Goal: Transaction & Acquisition: Obtain resource

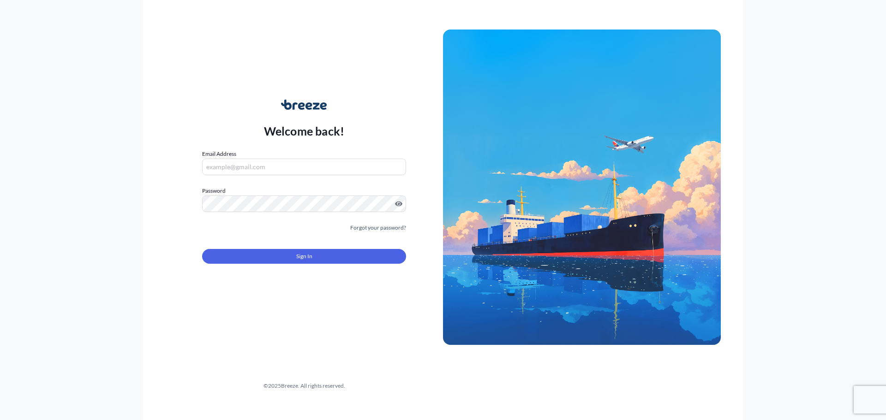
type input "[PERSON_NAME][EMAIL_ADDRESS][DOMAIN_NAME]"
click at [336, 253] on button "Sign In" at bounding box center [304, 256] width 204 height 15
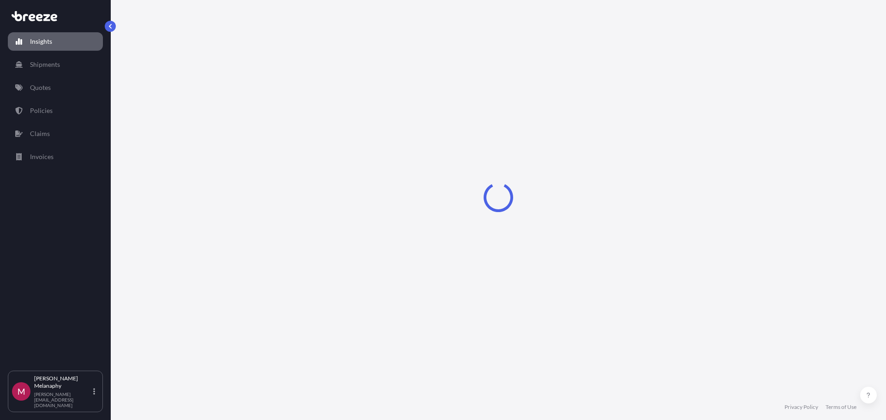
select select "2025"
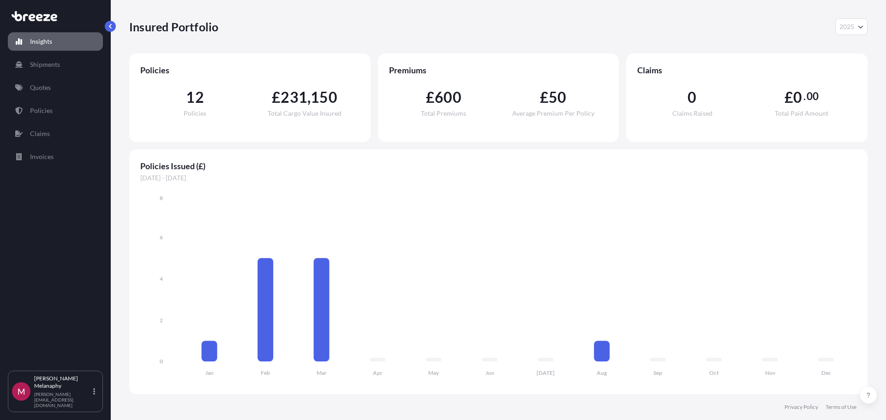
click at [46, 82] on link "Quotes" at bounding box center [55, 87] width 95 height 18
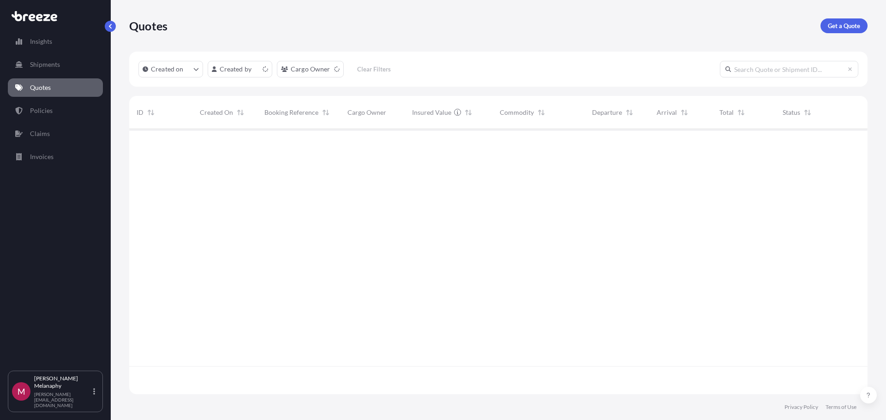
scroll to position [264, 732]
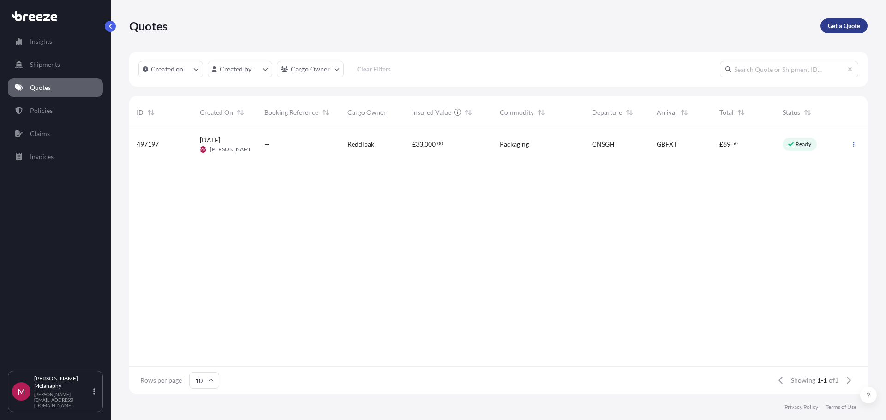
click at [845, 26] on p "Get a Quote" at bounding box center [844, 25] width 32 height 9
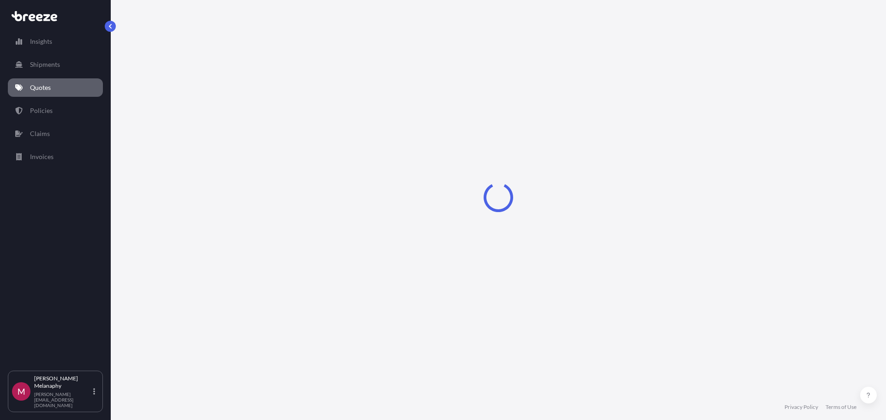
select select "Sea"
select select "1"
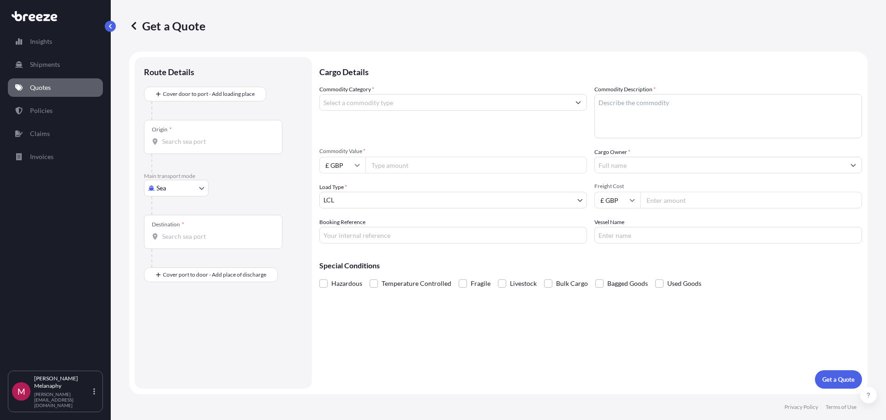
click at [210, 138] on input "Origin *" at bounding box center [216, 141] width 109 height 9
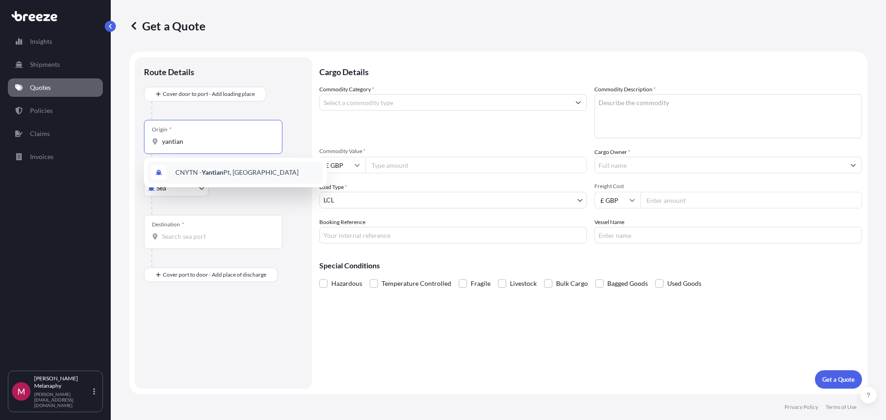
click at [184, 172] on span "CNYTN - Yantian Pt, [GEOGRAPHIC_DATA]" at bounding box center [236, 172] width 123 height 9
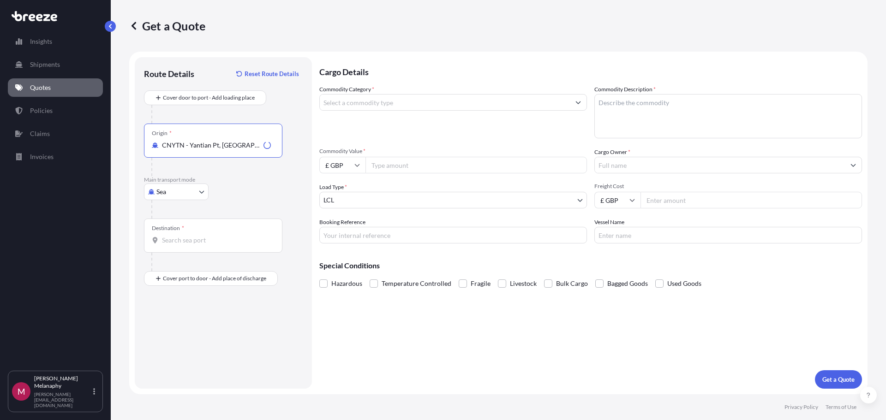
type input "CNYTN - Yantian Pt, [GEOGRAPHIC_DATA]"
click at [193, 236] on input "Destination *" at bounding box center [216, 240] width 109 height 9
click at [181, 234] on div "Destination *" at bounding box center [213, 236] width 138 height 34
click at [181, 236] on input "Destination * Please select a destination" at bounding box center [216, 240] width 109 height 9
click at [190, 267] on b "GBFXT" at bounding box center [185, 271] width 21 height 8
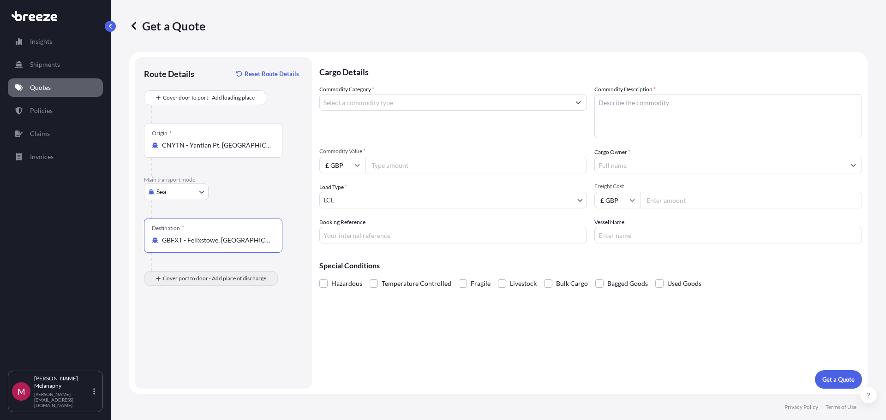
type input "GBFXT - Felixstowe, [GEOGRAPHIC_DATA]"
click at [247, 322] on div "Place of Discharge" at bounding box center [213, 323] width 138 height 34
click at [247, 324] on input "Place of Discharge" at bounding box center [216, 328] width 109 height 9
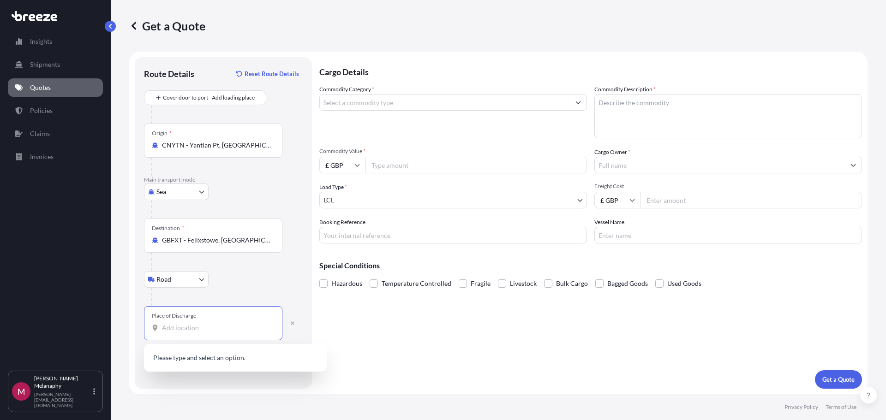
paste input "Altrincham"
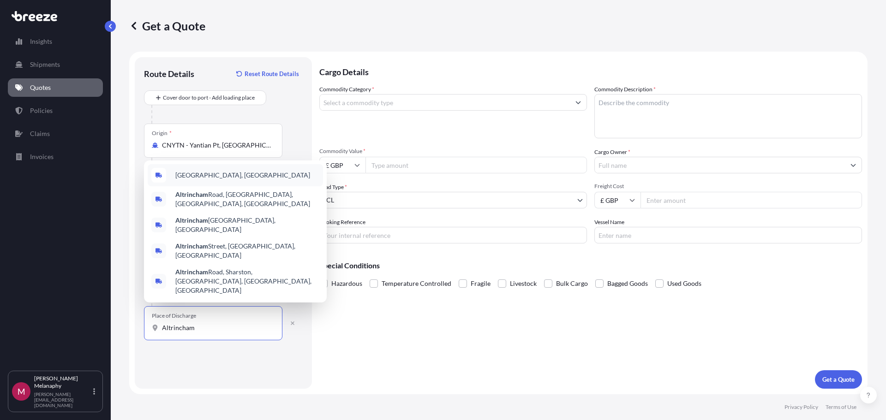
click at [229, 186] on div "[GEOGRAPHIC_DATA], [GEOGRAPHIC_DATA]" at bounding box center [235, 175] width 175 height 22
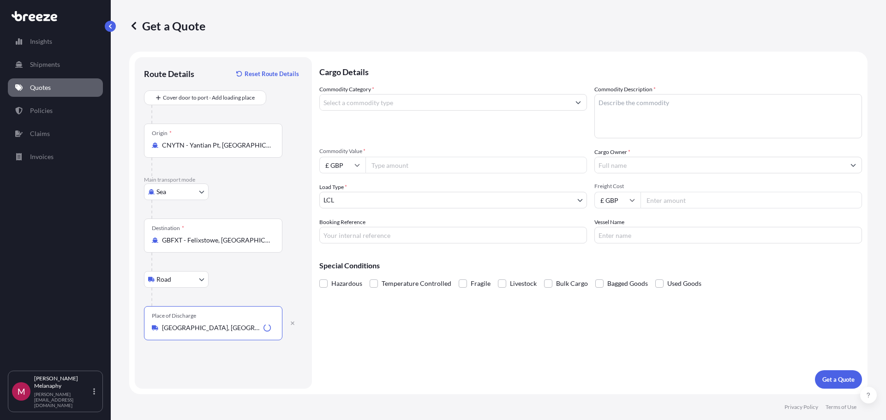
type input "[GEOGRAPHIC_DATA], [GEOGRAPHIC_DATA]"
click at [624, 167] on input "Cargo Owner *" at bounding box center [720, 165] width 250 height 17
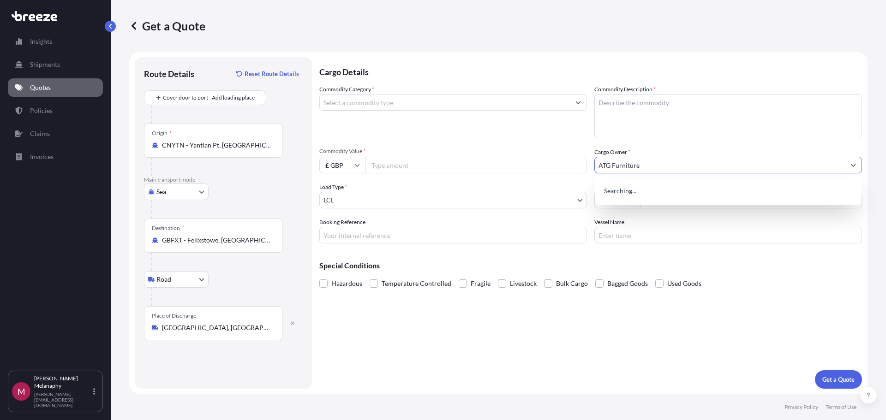
type input "ATG Furniture"
click at [627, 132] on textarea "Commodity Description *" at bounding box center [728, 116] width 268 height 44
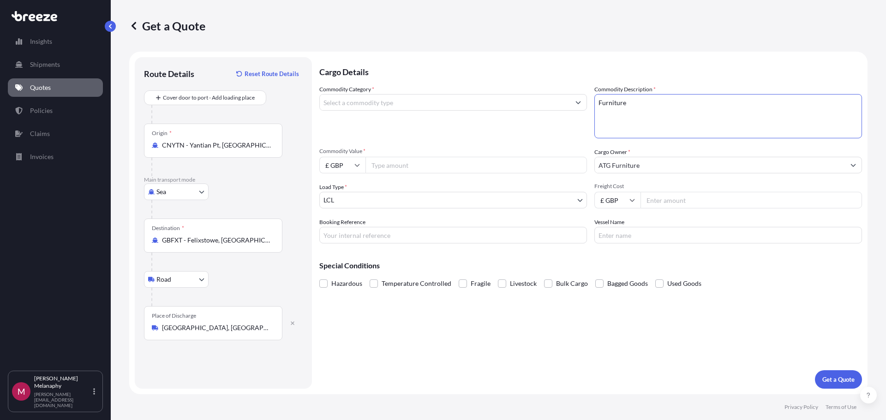
type textarea "Furniture"
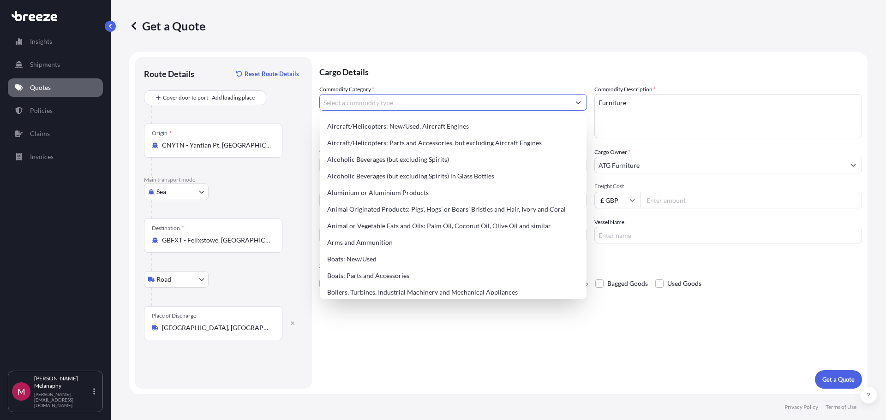
click at [450, 105] on input "Commodity Category *" at bounding box center [445, 102] width 250 height 17
paste input "Furniture"
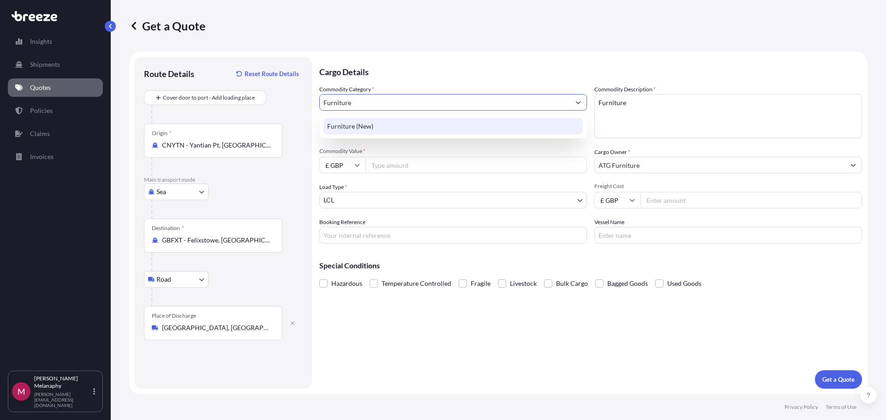
click at [434, 120] on div "Furniture (New)" at bounding box center [453, 126] width 259 height 17
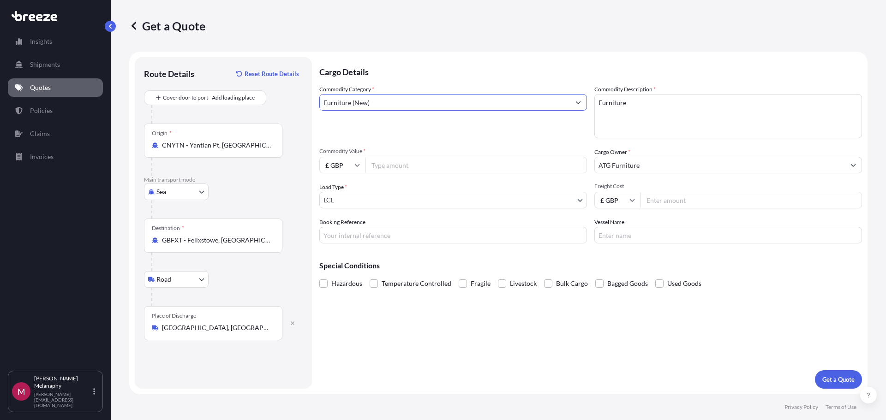
type input "Furniture (New)"
click at [447, 168] on input "Commodity Value *" at bounding box center [477, 165] width 222 height 17
type input "13500"
click at [659, 204] on input "Freight Cost" at bounding box center [752, 200] width 222 height 17
type input "2995"
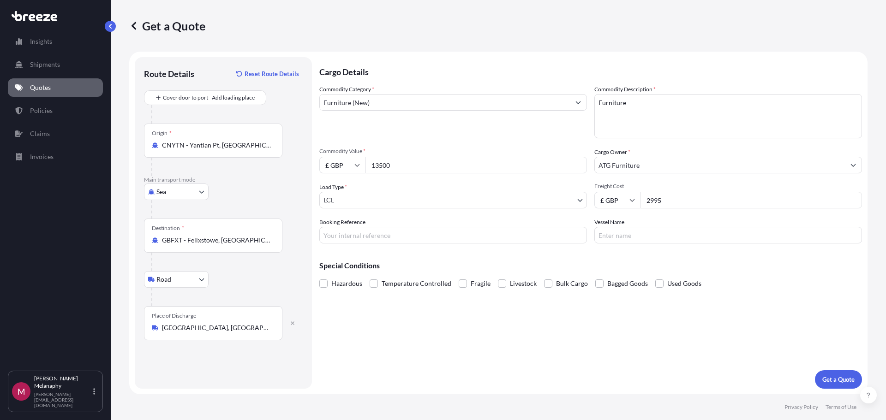
click at [427, 157] on input "13500" at bounding box center [477, 165] width 222 height 17
drag, startPoint x: 432, startPoint y: 163, endPoint x: 201, endPoint y: 173, distance: 231.9
click at [201, 173] on form "Route Details Reset Route Details Cover door to port - Add loading place Place …" at bounding box center [498, 223] width 739 height 343
type input "10500"
click at [641, 258] on div "Special Conditions Hazardous Temperature Controlled Fragile Livestock Bulk Carg…" at bounding box center [590, 271] width 543 height 40
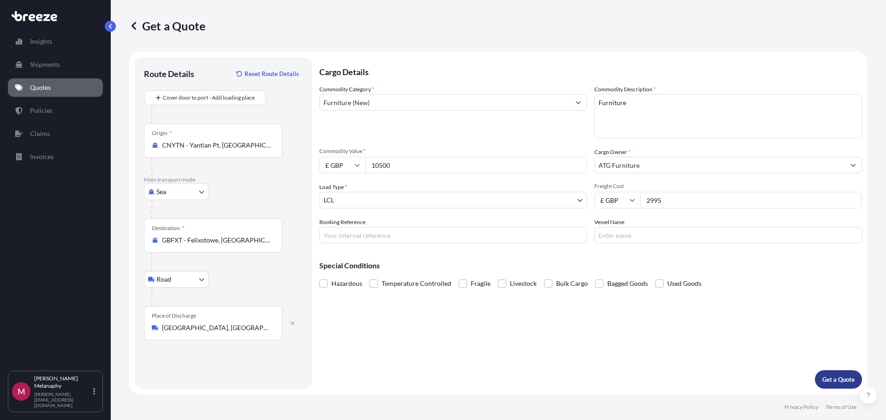
click at [832, 378] on p "Get a Quote" at bounding box center [839, 379] width 32 height 9
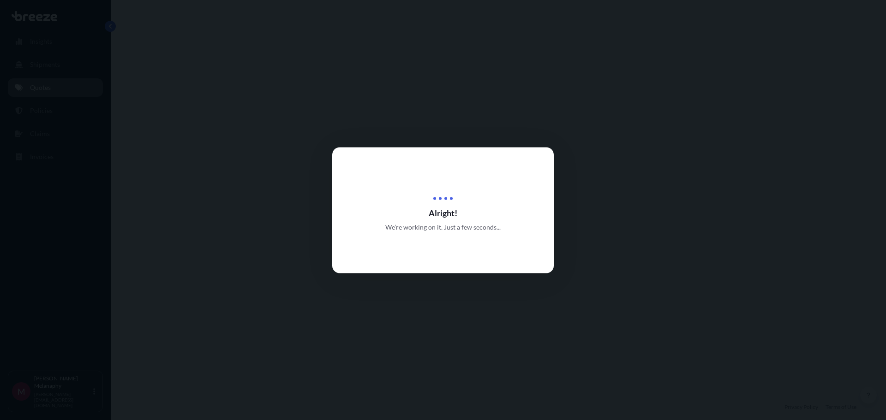
select select "Sea"
select select "Road"
select select "1"
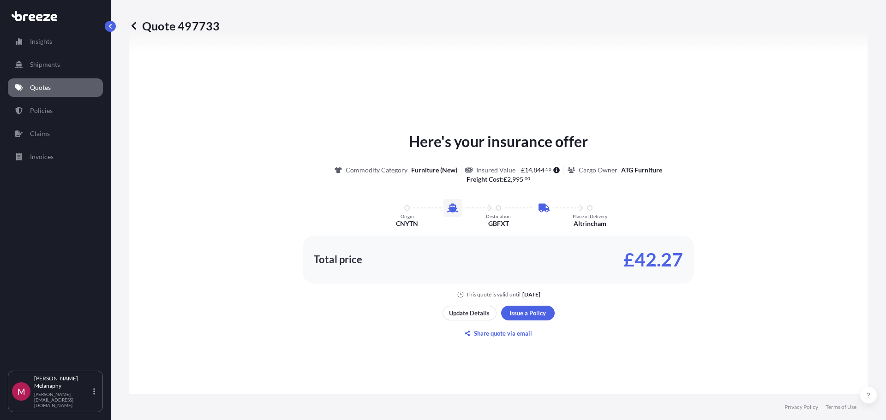
scroll to position [407, 0]
